Goal: Transaction & Acquisition: Purchase product/service

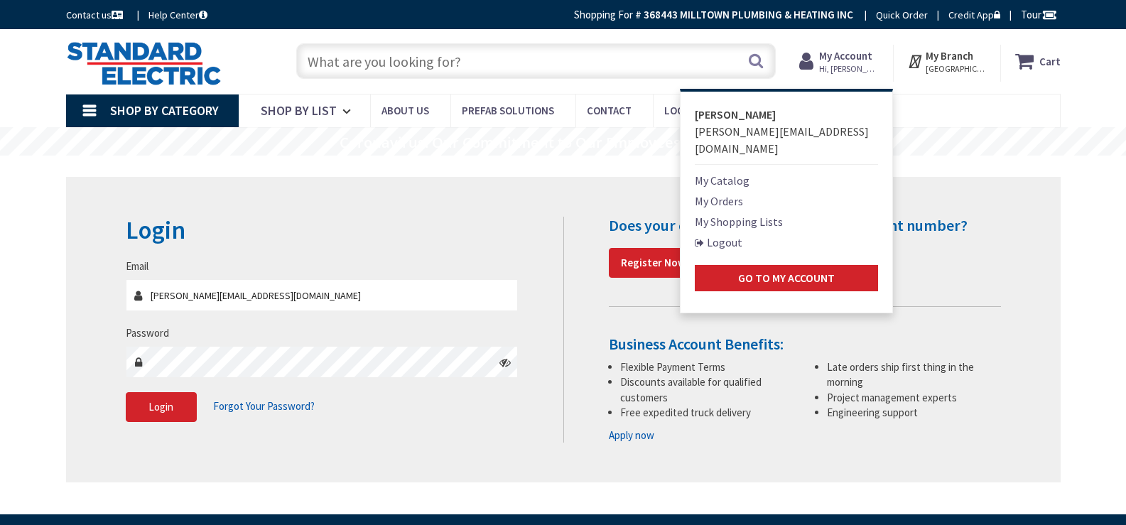
click at [846, 52] on strong "My Account" at bounding box center [845, 55] width 53 height 13
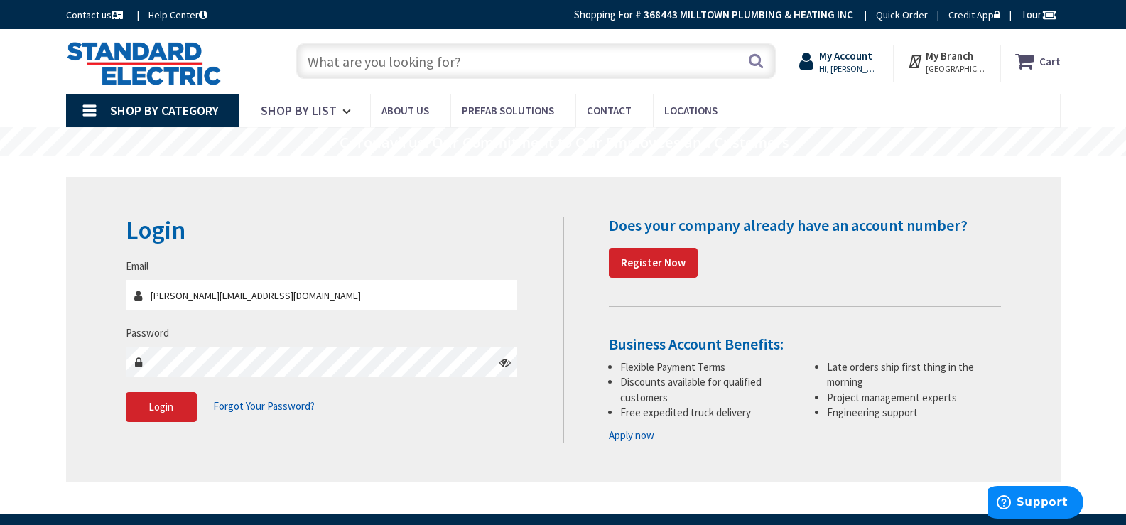
click at [856, 55] on strong "My Account" at bounding box center [845, 55] width 53 height 13
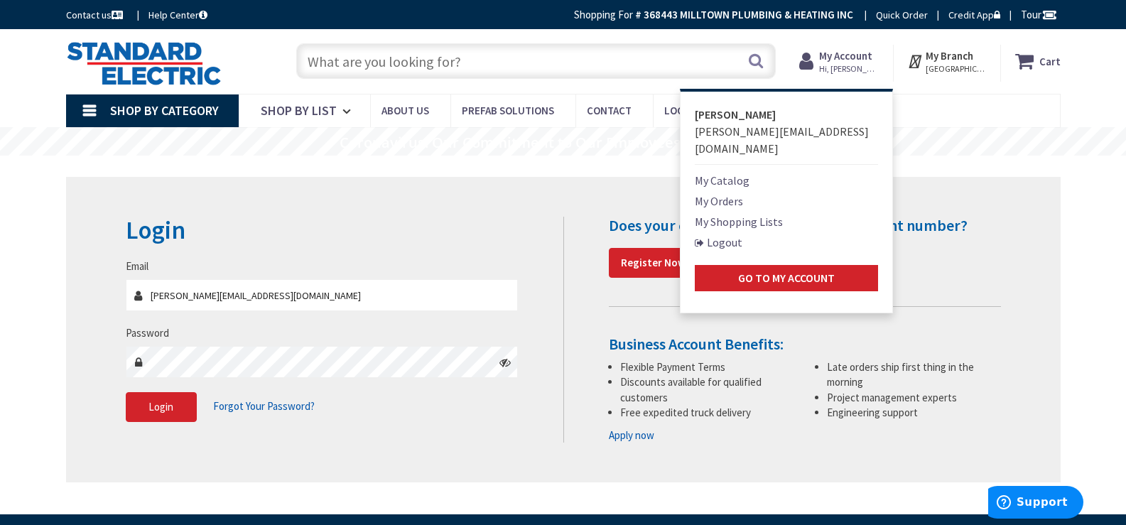
click at [774, 213] on link "My Shopping Lists" at bounding box center [739, 221] width 88 height 17
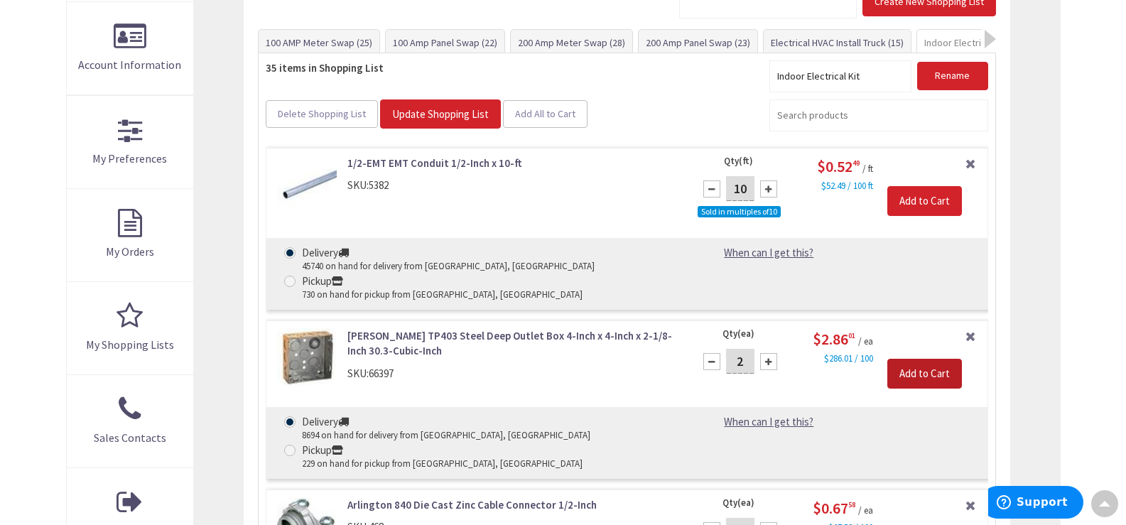
click at [941, 359] on input "Add to Cart" at bounding box center [924, 374] width 75 height 30
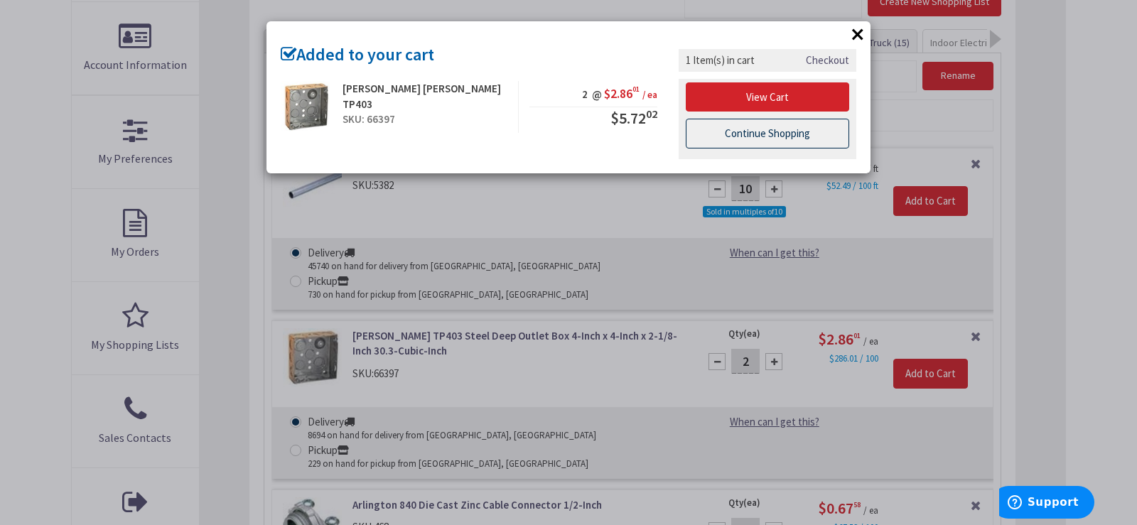
click at [809, 126] on link "Continue Shopping" at bounding box center [767, 134] width 163 height 30
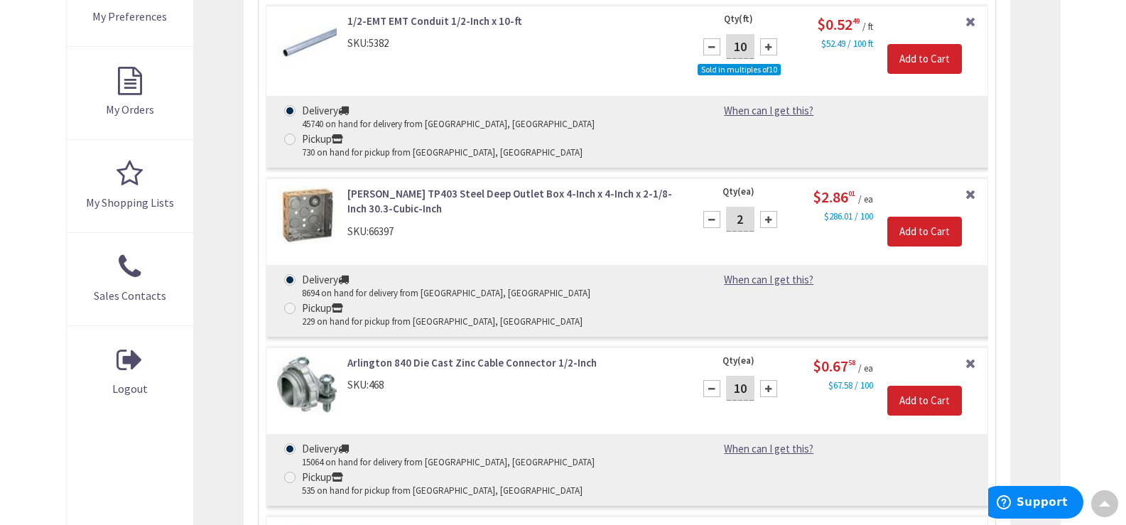
scroll to position [585, 0]
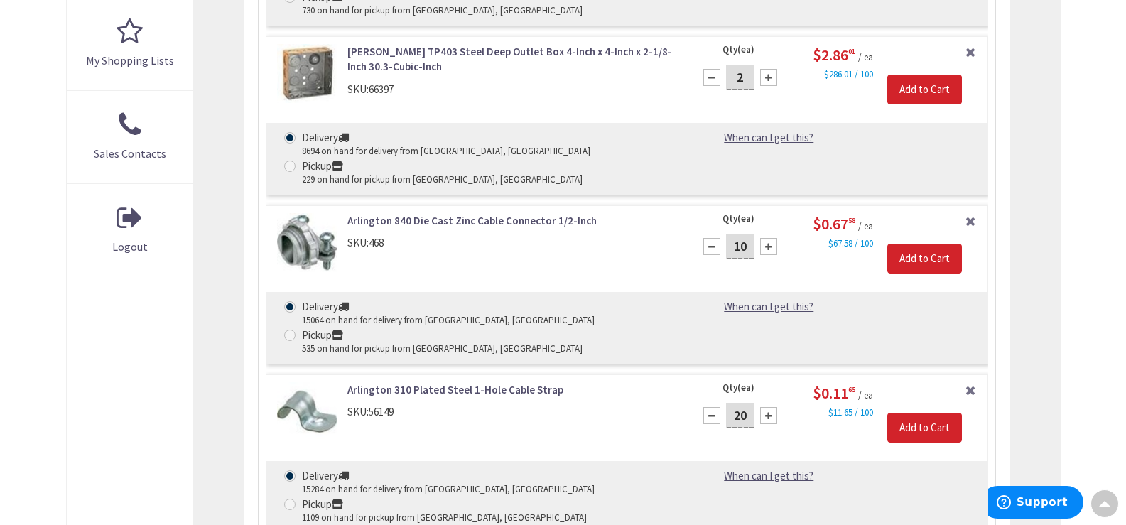
click at [736, 403] on input "20" at bounding box center [740, 415] width 28 height 25
type input "18"
click at [937, 413] on input "Add to Cart" at bounding box center [924, 428] width 75 height 30
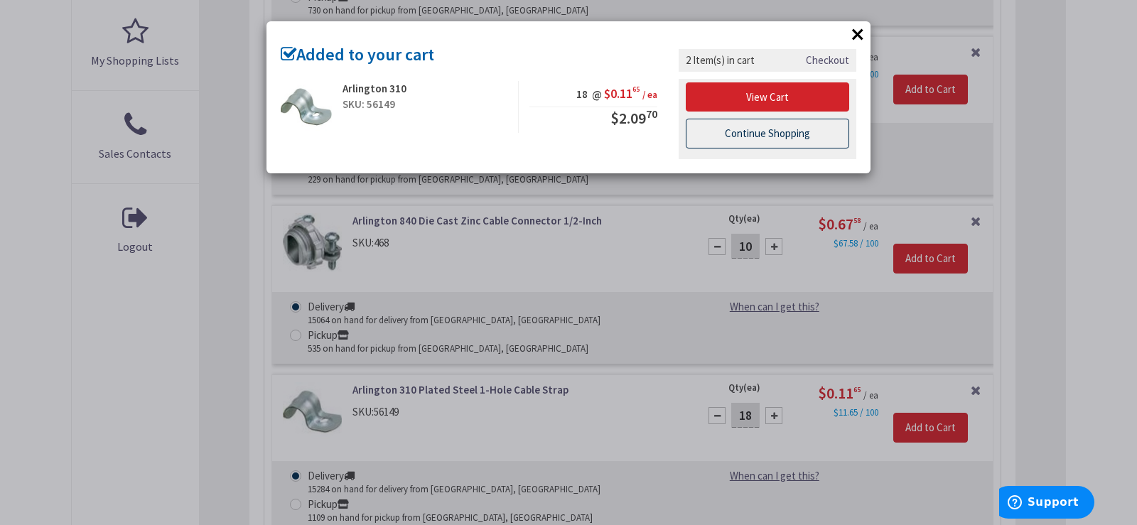
click at [806, 137] on link "Continue Shopping" at bounding box center [767, 134] width 163 height 30
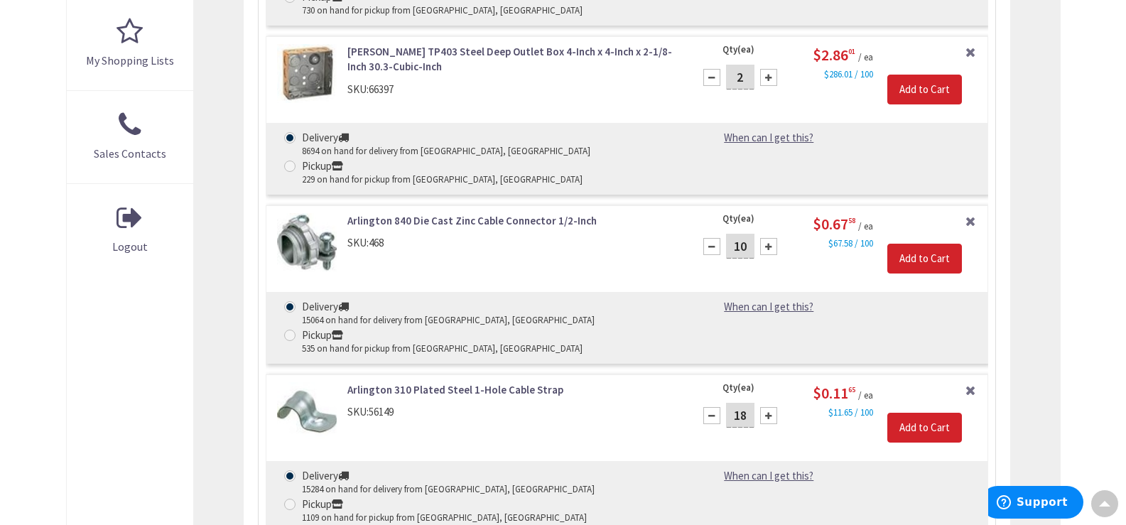
scroll to position [728, 0]
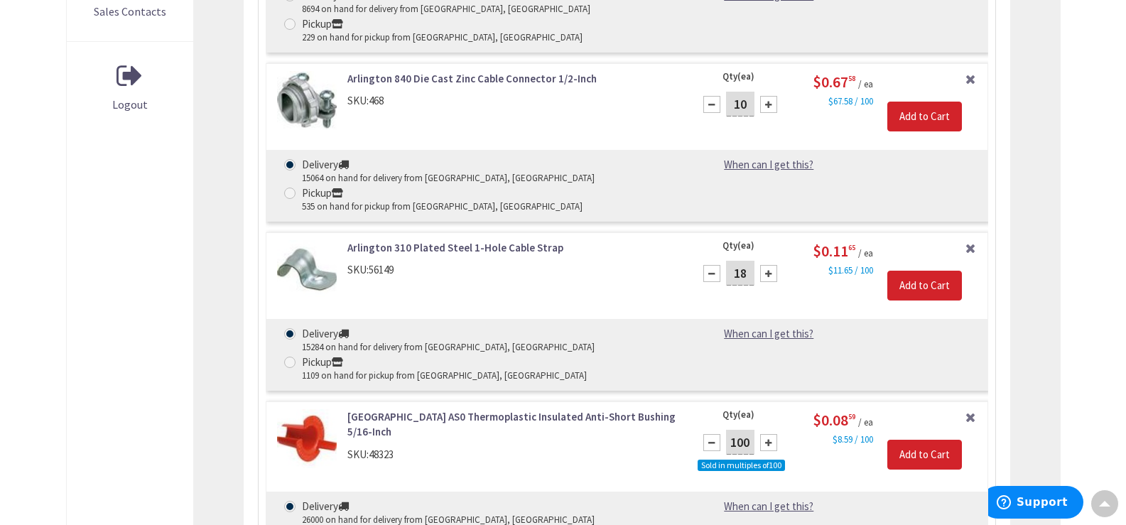
click at [740, 430] on input "100" at bounding box center [740, 442] width 28 height 25
type input "100"
click at [934, 440] on input "Add to Cart" at bounding box center [924, 455] width 75 height 30
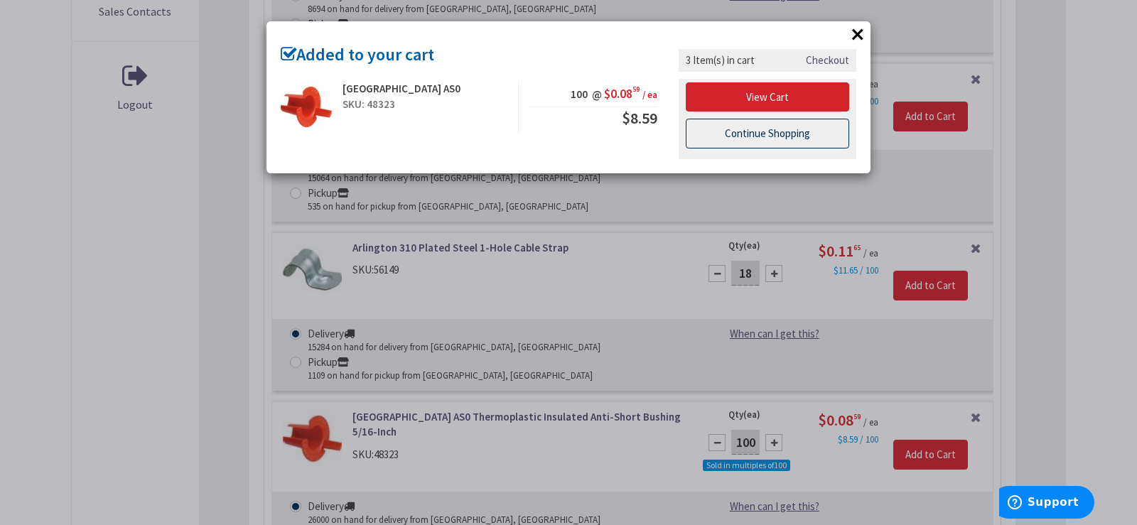
click at [765, 132] on link "Continue Shopping" at bounding box center [767, 134] width 163 height 30
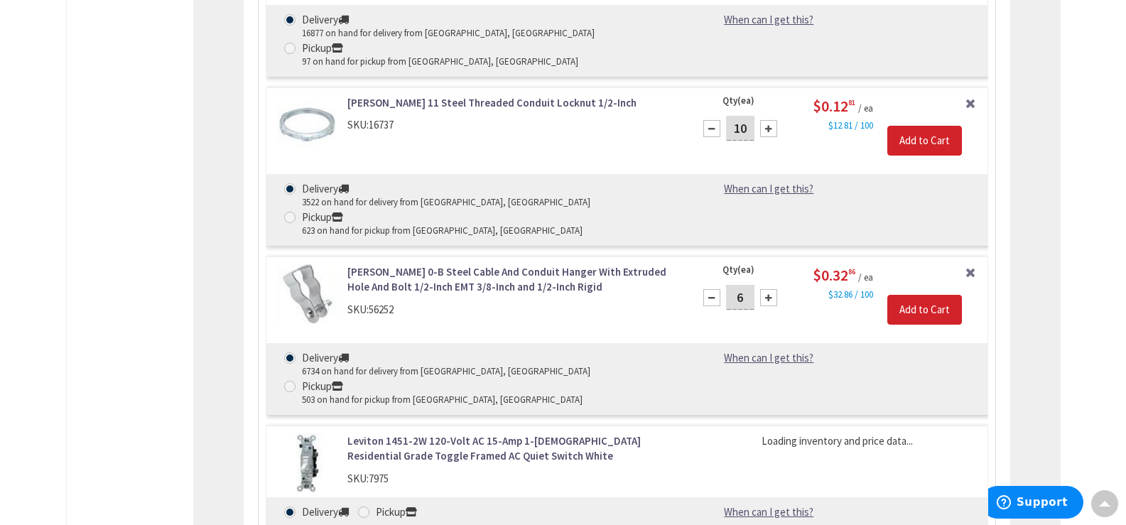
scroll to position [1722, 0]
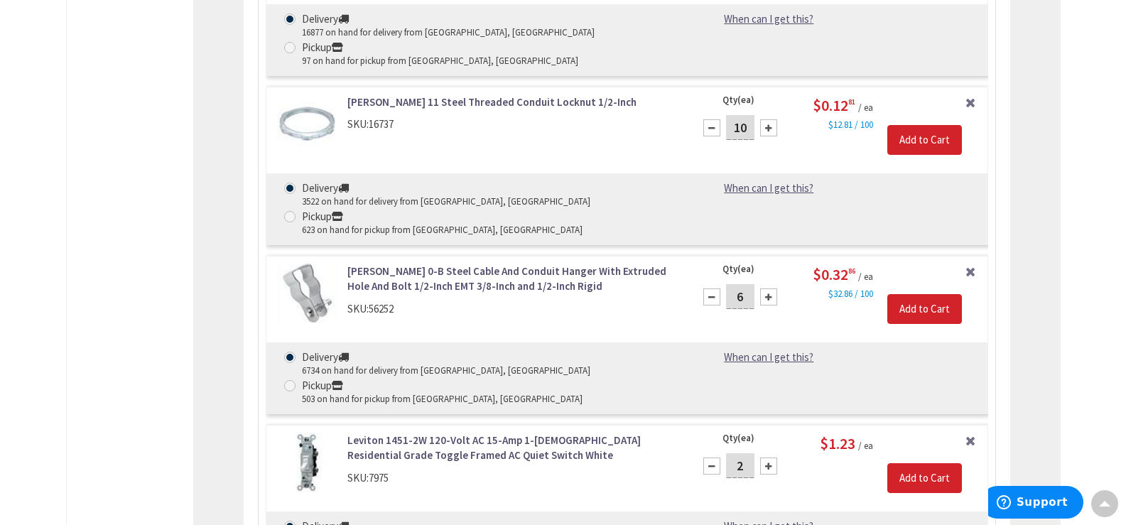
click at [738, 453] on input "2" at bounding box center [740, 465] width 28 height 25
type input "1"
click at [941, 463] on input "Add to Cart" at bounding box center [924, 478] width 75 height 30
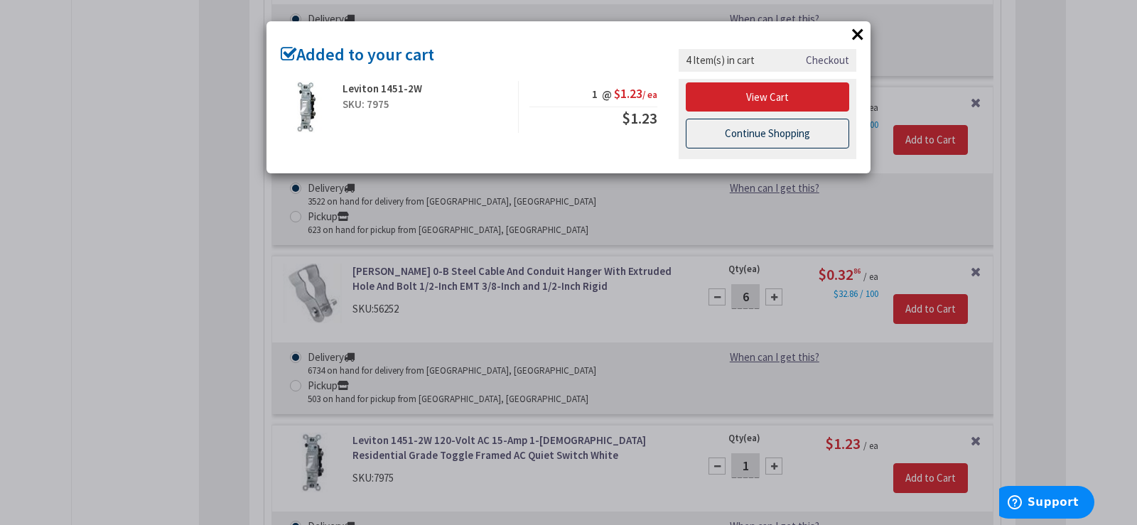
click at [740, 139] on link "Continue Shopping" at bounding box center [767, 134] width 163 height 30
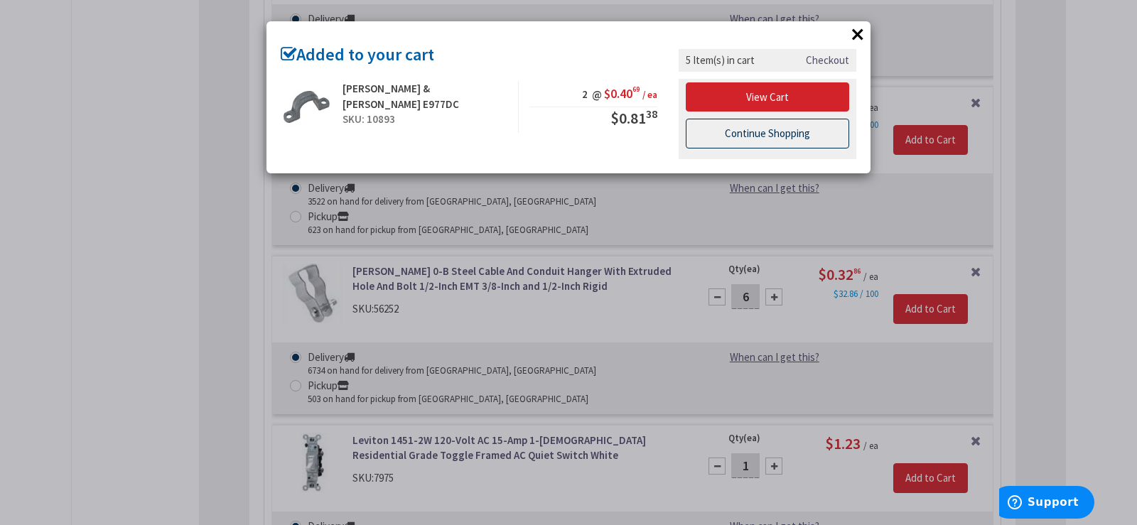
click at [702, 134] on link "Continue Shopping" at bounding box center [767, 134] width 163 height 30
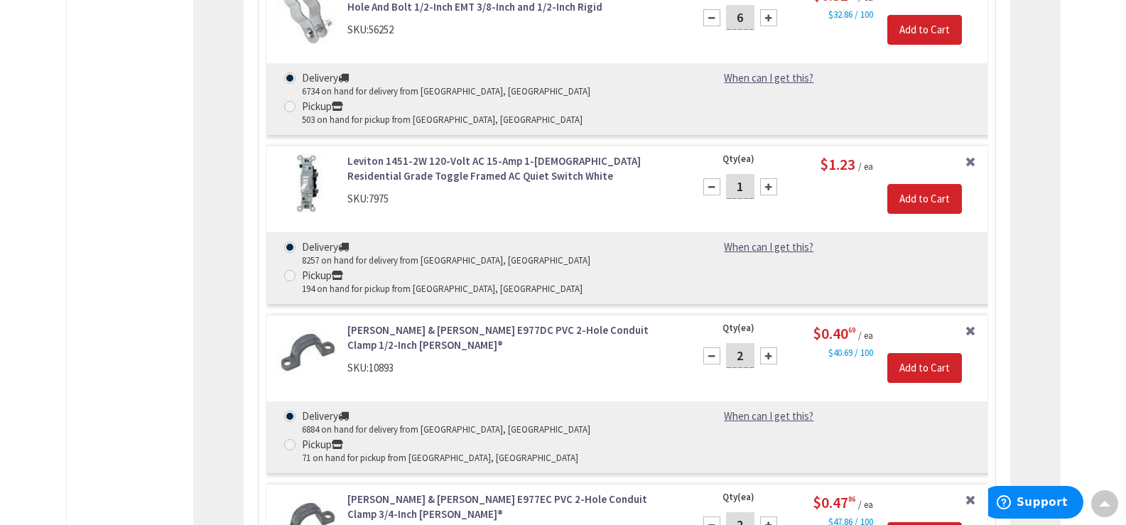
scroll to position [2006, 0]
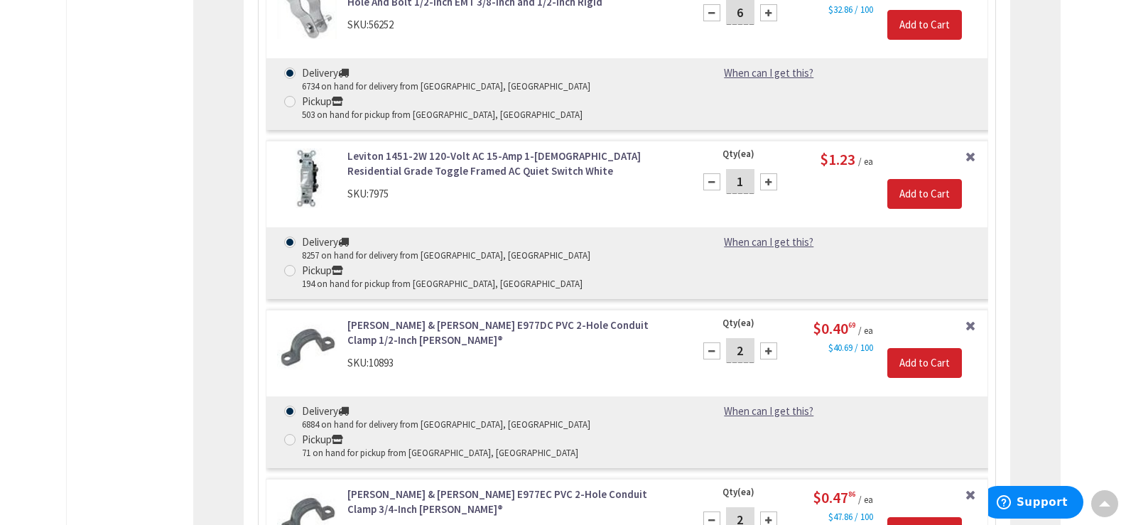
type input "2"
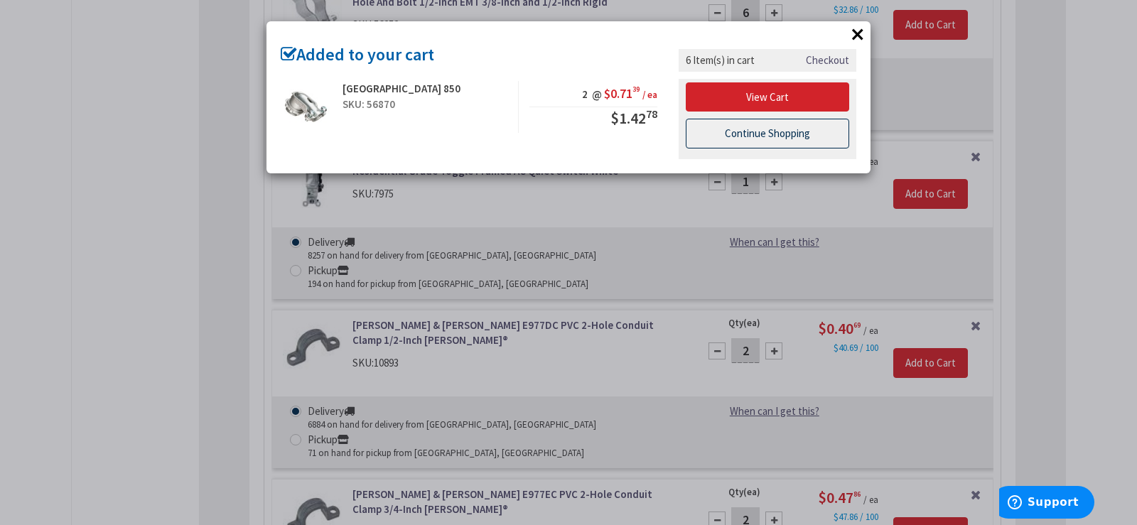
click at [816, 135] on link "Continue Shopping" at bounding box center [767, 134] width 163 height 30
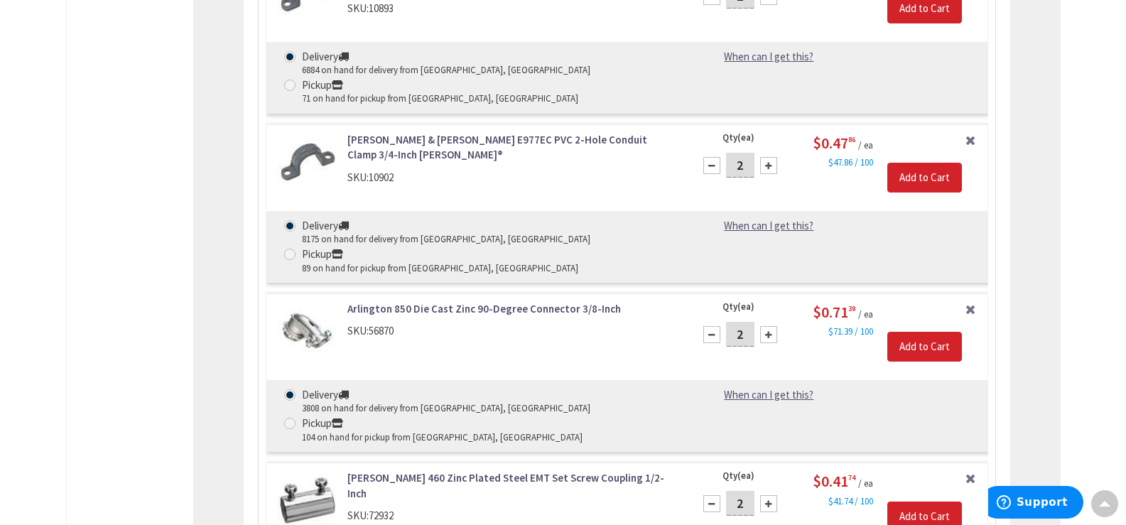
scroll to position [2362, 0]
type input "4"
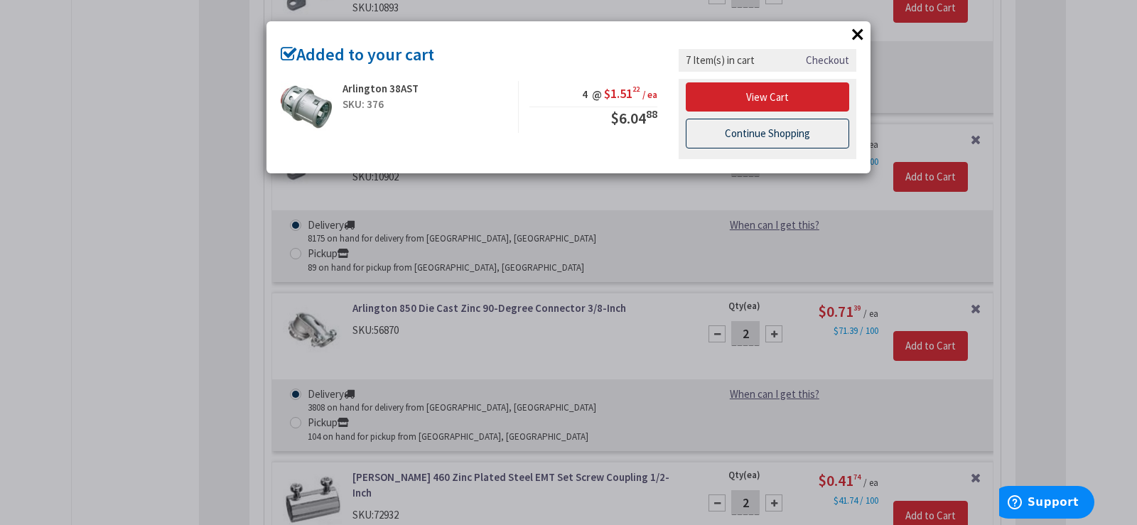
click at [769, 121] on link "Continue Shopping" at bounding box center [767, 134] width 163 height 30
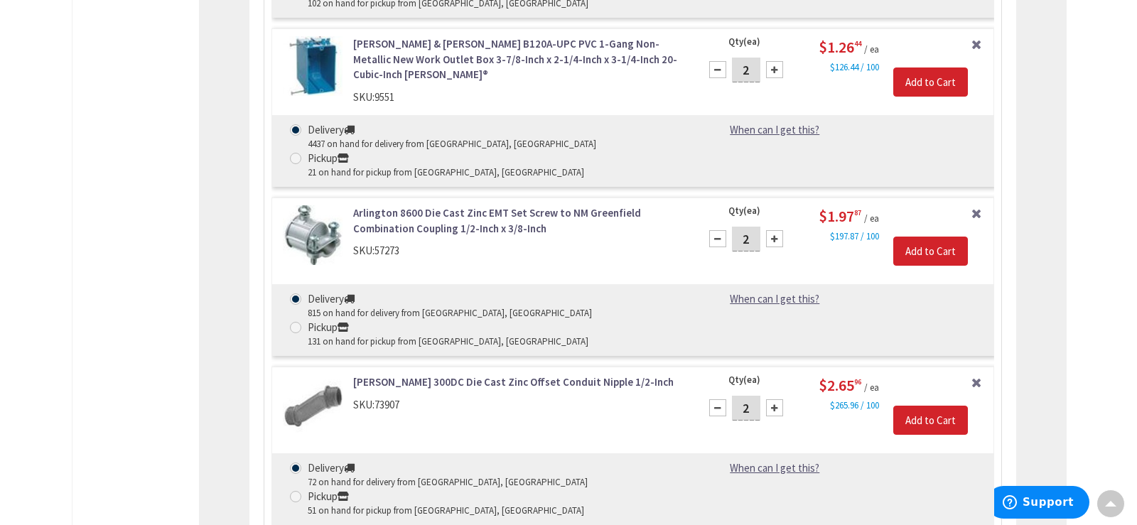
scroll to position [3854, 0]
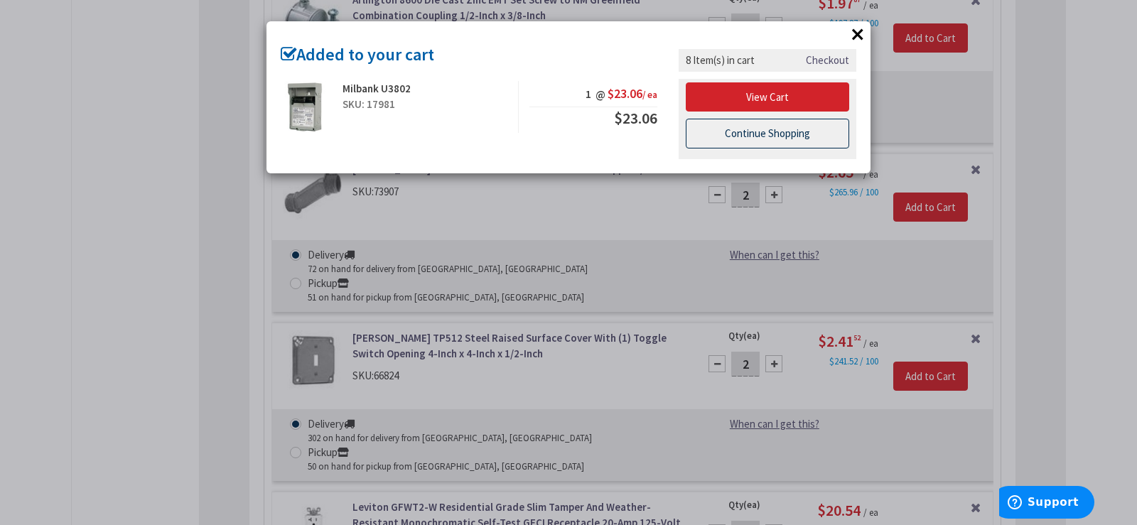
click at [758, 129] on link "Continue Shopping" at bounding box center [767, 134] width 163 height 30
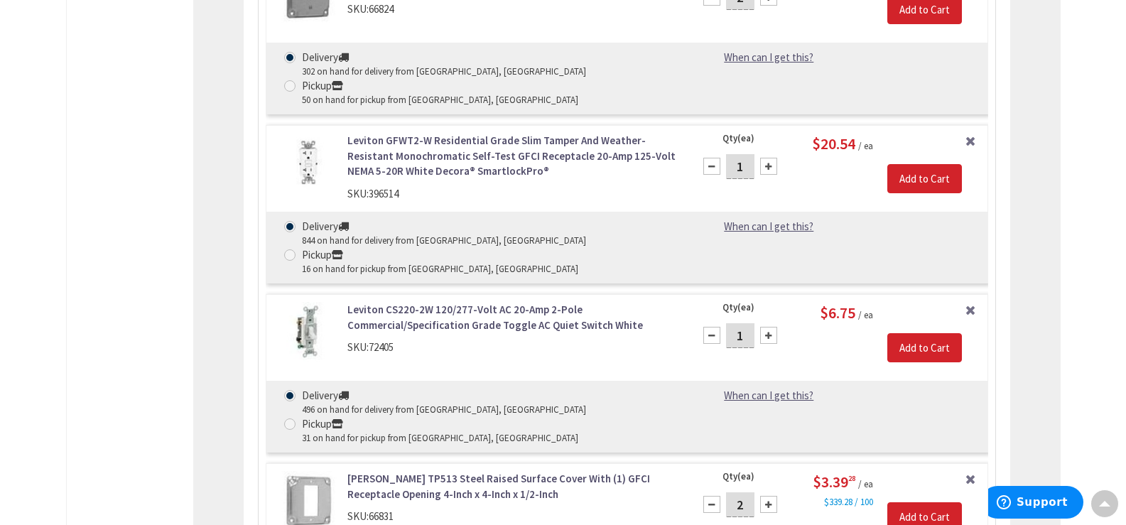
scroll to position [4351, 0]
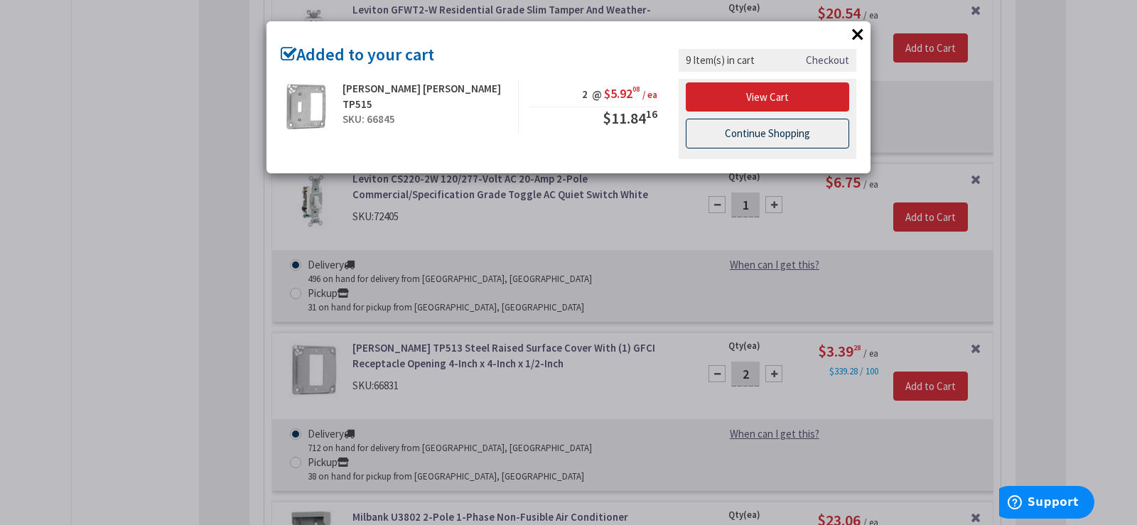
click at [758, 138] on link "Continue Shopping" at bounding box center [767, 134] width 163 height 30
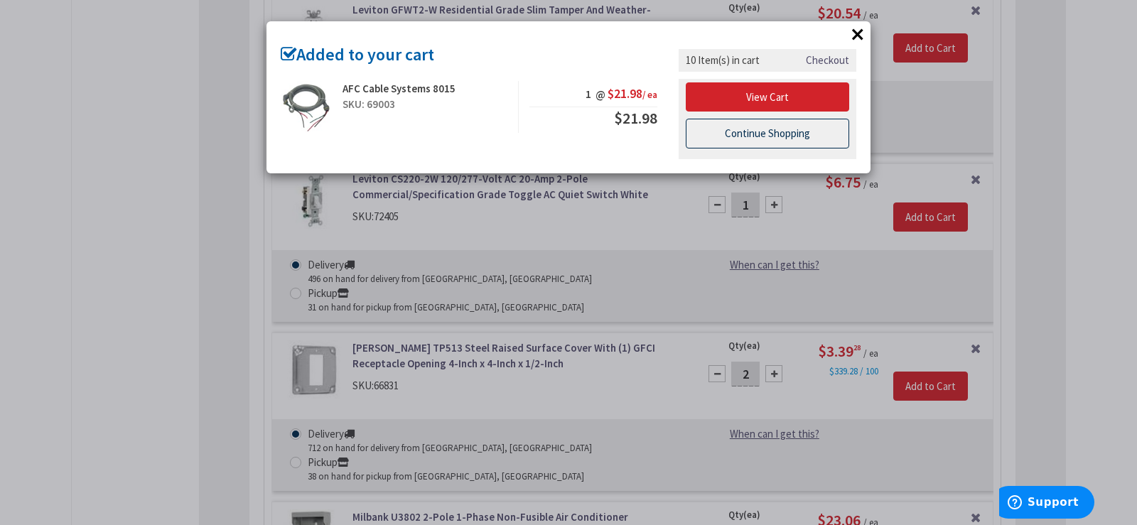
click at [734, 139] on link "Continue Shopping" at bounding box center [767, 134] width 163 height 30
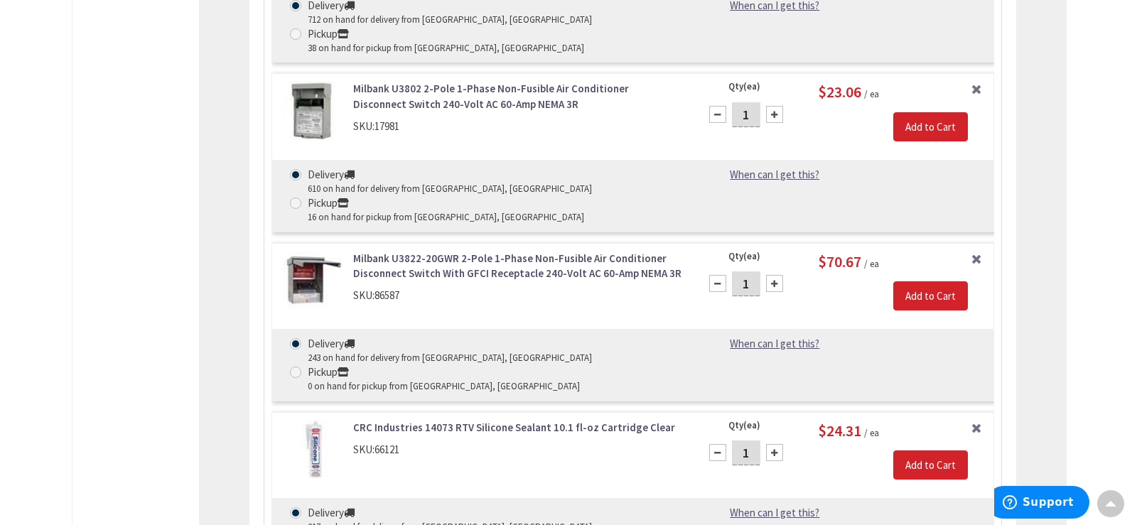
scroll to position [5133, 0]
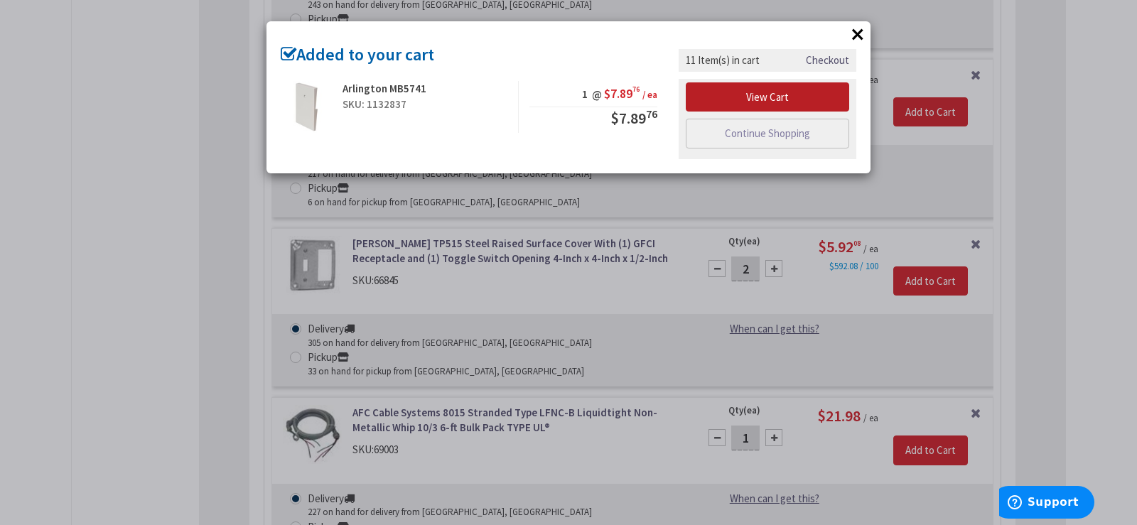
click at [755, 97] on link "View Cart" at bounding box center [767, 97] width 163 height 30
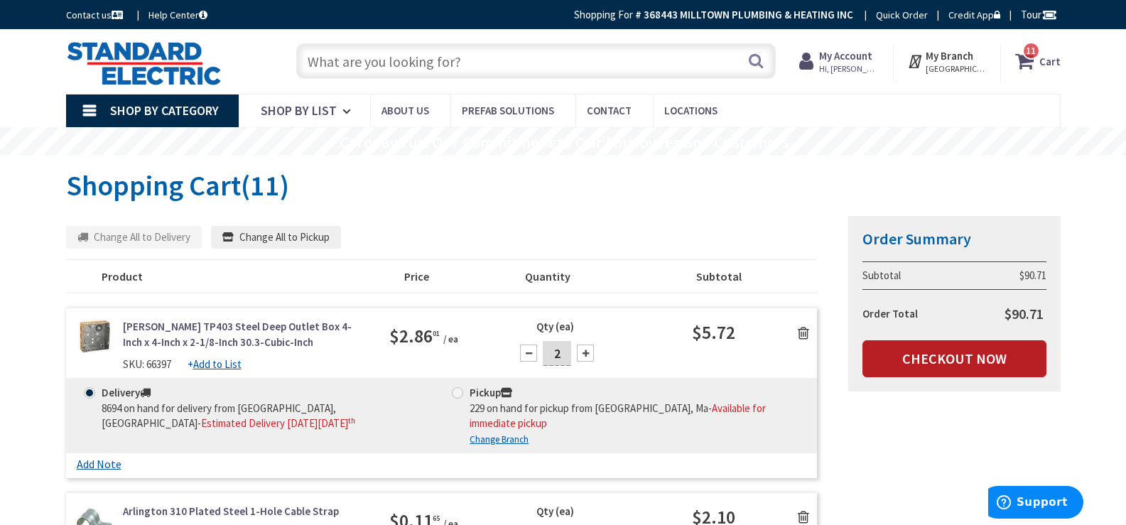
click at [958, 364] on link "Checkout Now" at bounding box center [955, 358] width 184 height 37
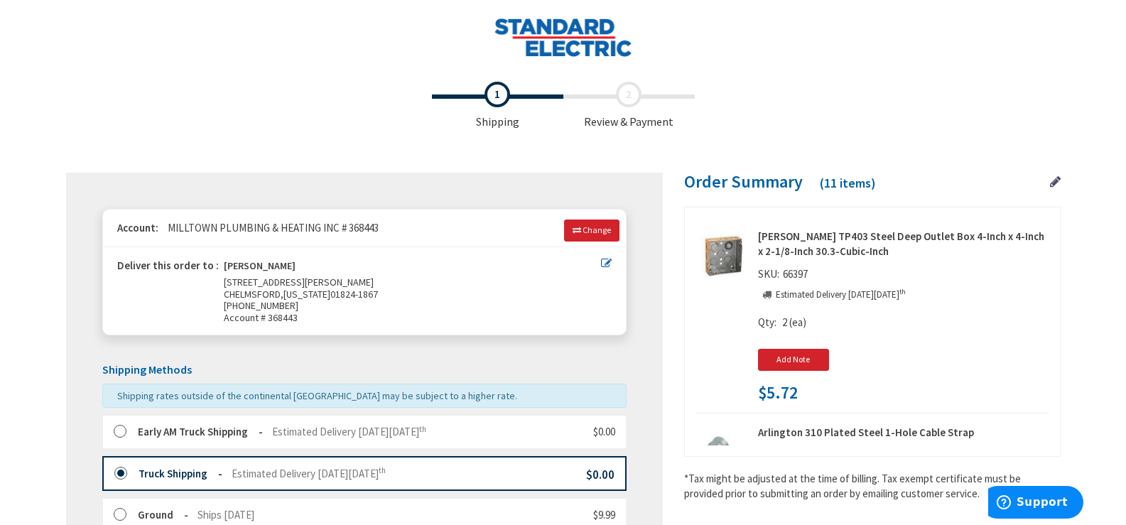
click at [136, 430] on div "Early AM Truck Shipping Estimated Delivery [DATE][DATE]" at bounding box center [270, 431] width 313 height 15
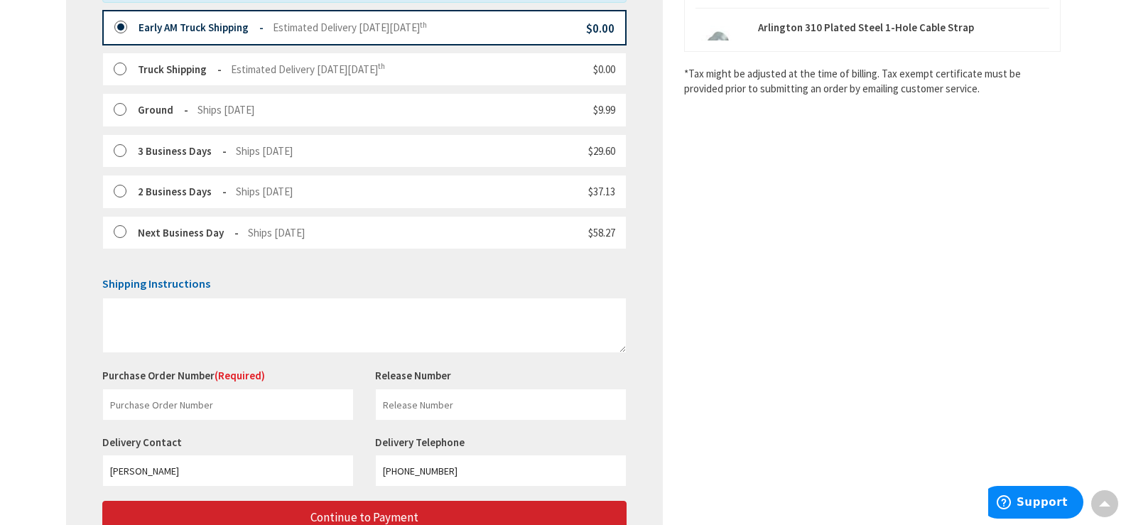
scroll to position [426, 0]
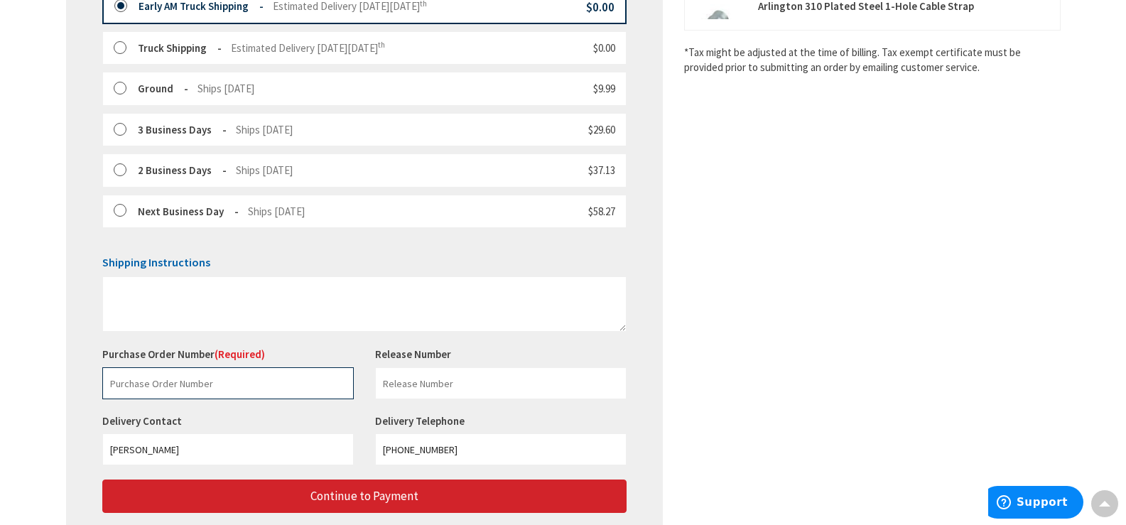
click at [245, 385] on input "text" at bounding box center [228, 383] width 252 height 32
paste input "229265249"
type input "229265249"
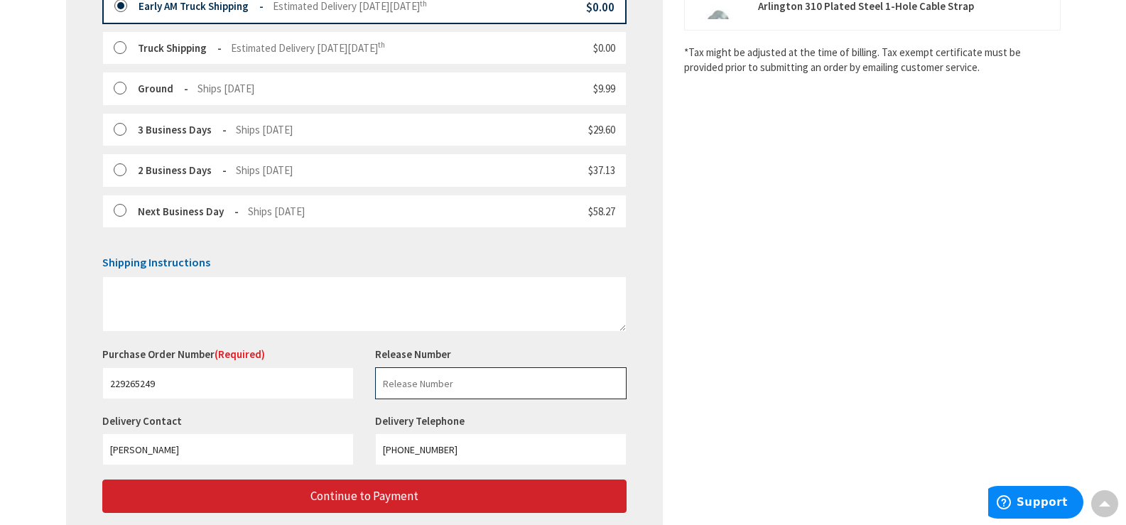
click at [445, 383] on input "text" at bounding box center [501, 383] width 252 height 32
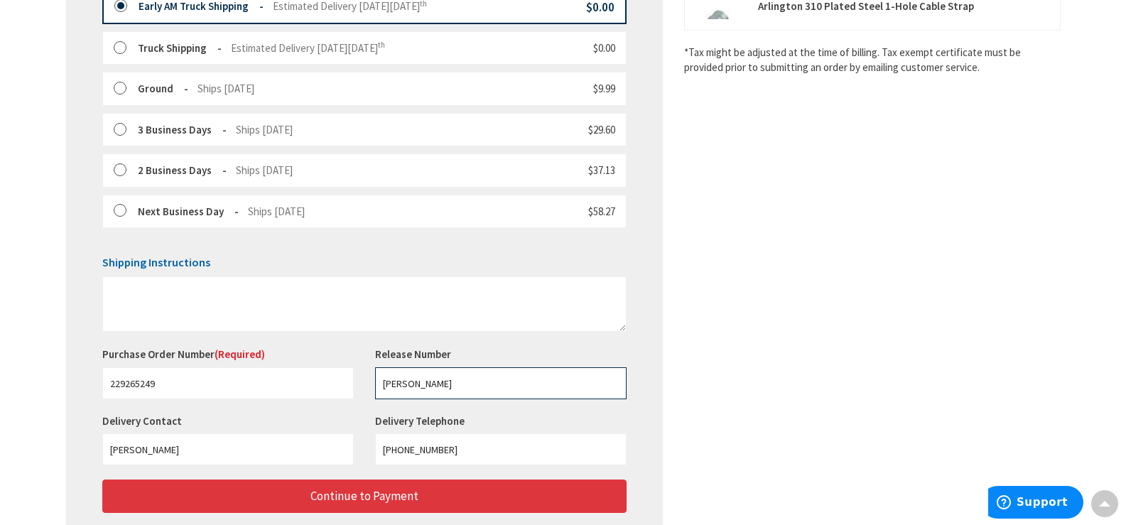
type input "[PERSON_NAME]"
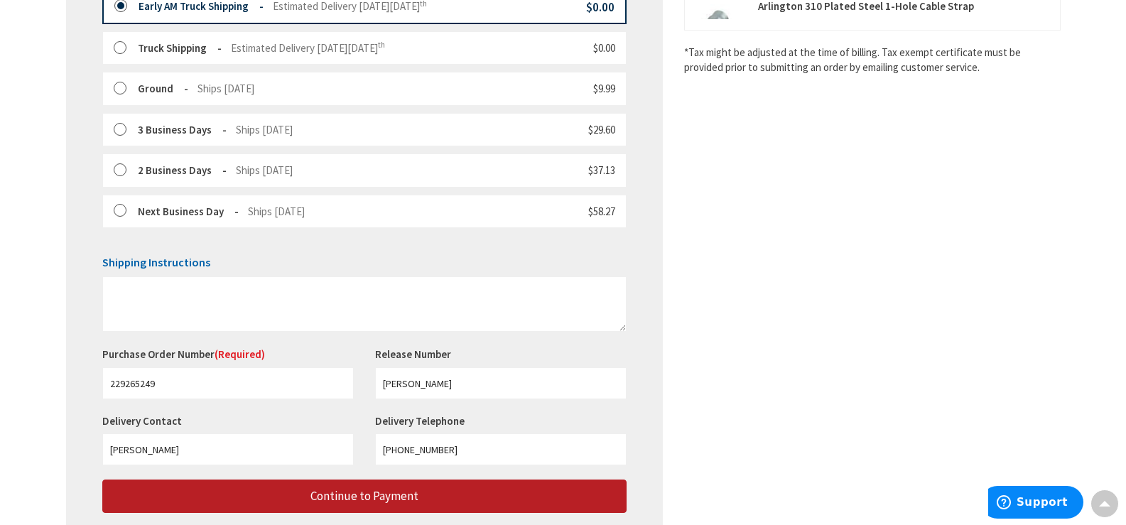
click at [418, 493] on button "Continue to Payment" at bounding box center [364, 496] width 524 height 33
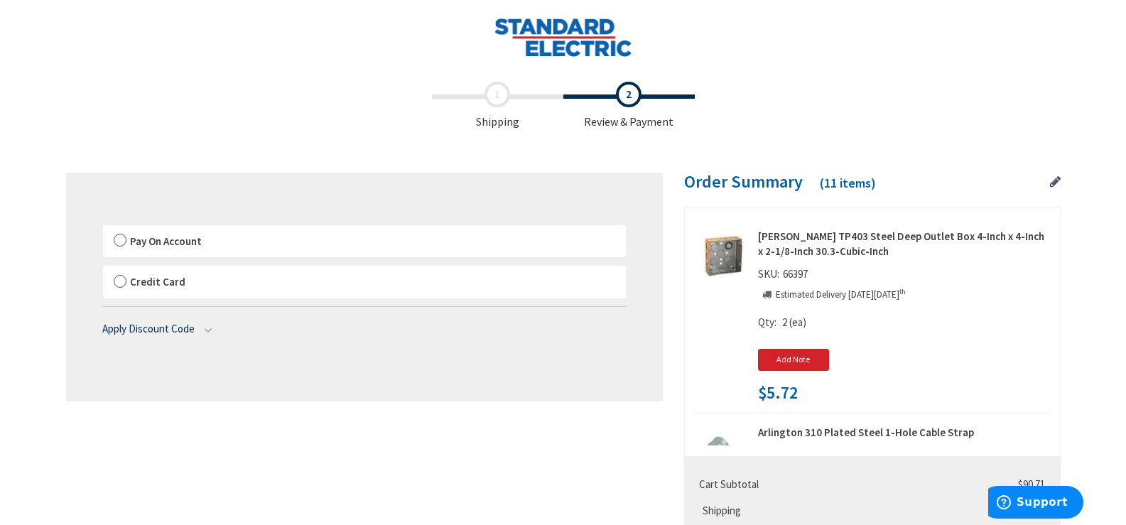
click at [195, 246] on span "Pay On Account" at bounding box center [166, 240] width 72 height 13
click at [103, 228] on input "Pay On Account" at bounding box center [103, 228] width 0 height 0
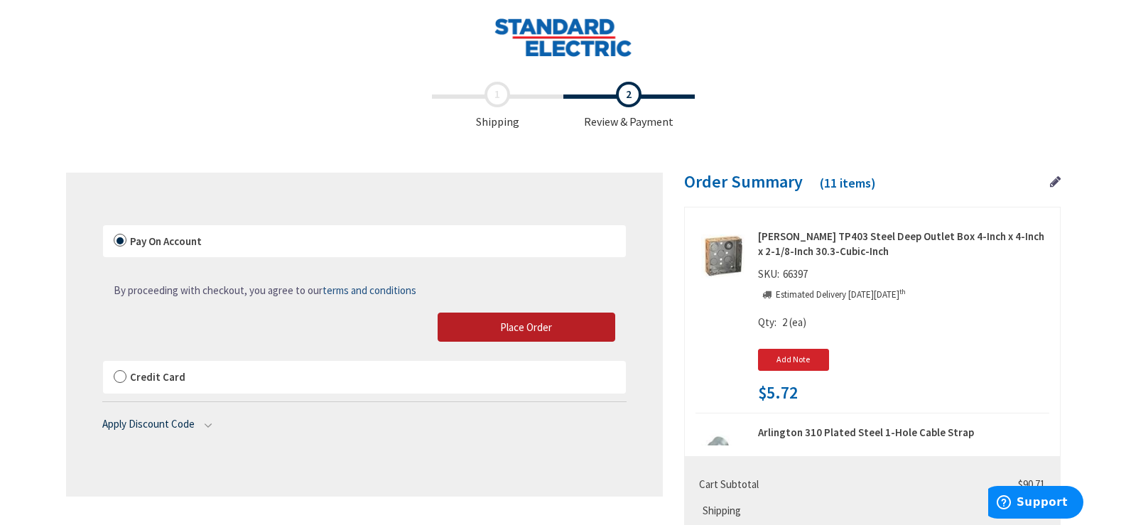
click at [471, 321] on button "Place Order" at bounding box center [527, 328] width 178 height 30
